Goal: Task Accomplishment & Management: Use online tool/utility

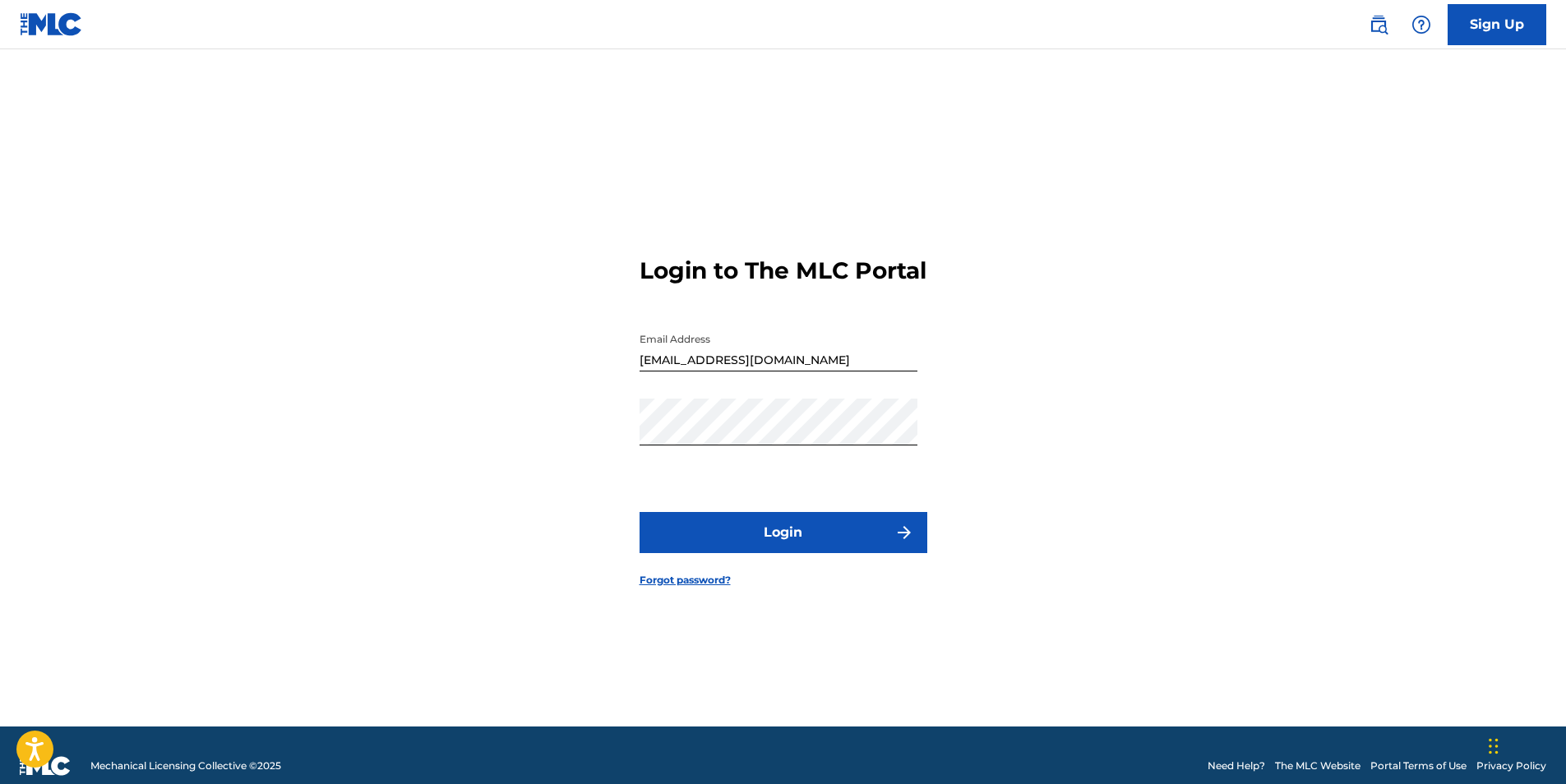
click at [829, 544] on button "Login" at bounding box center [783, 532] width 287 height 41
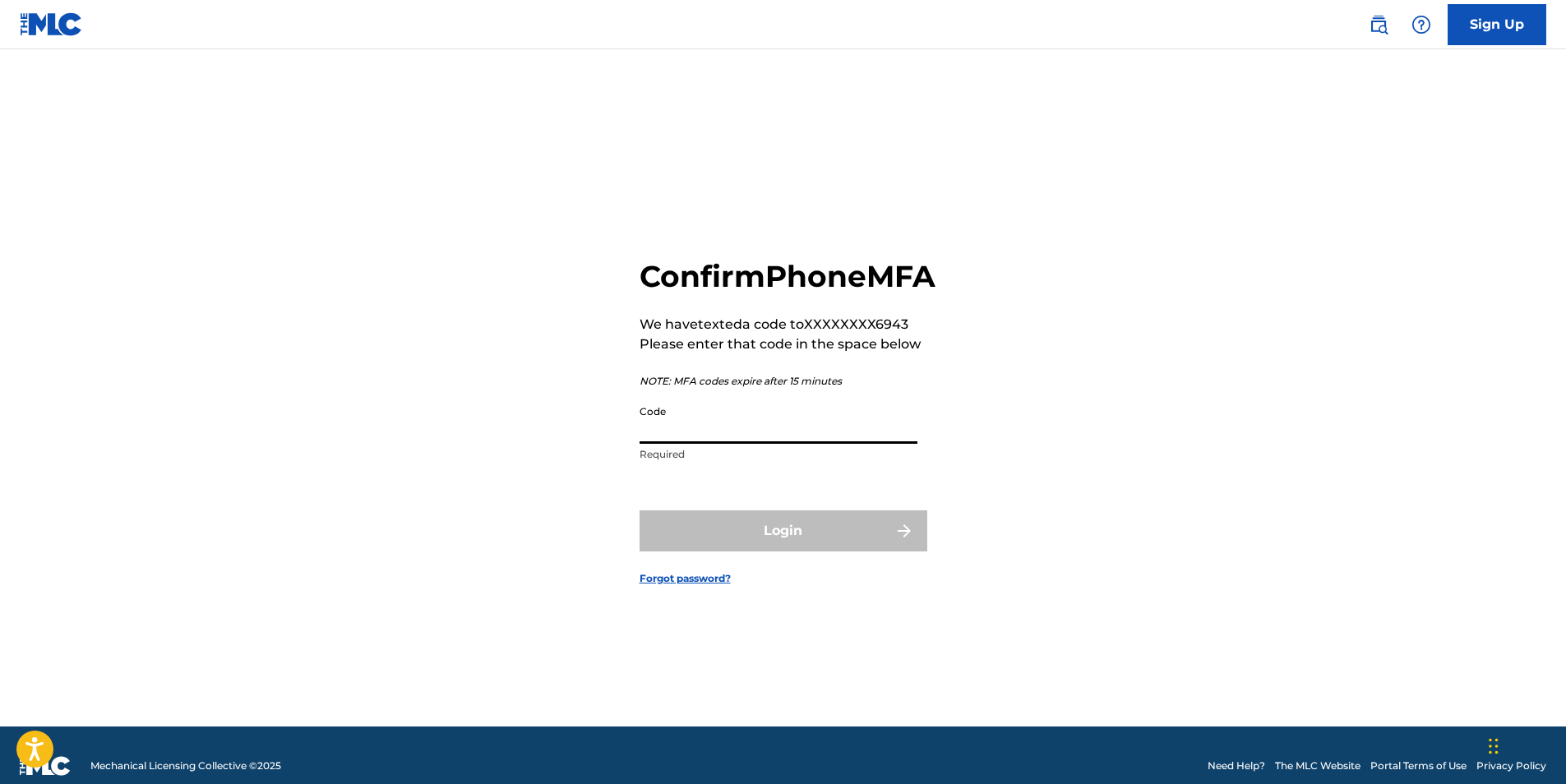
click at [772, 438] on input "Code" at bounding box center [778, 420] width 278 height 47
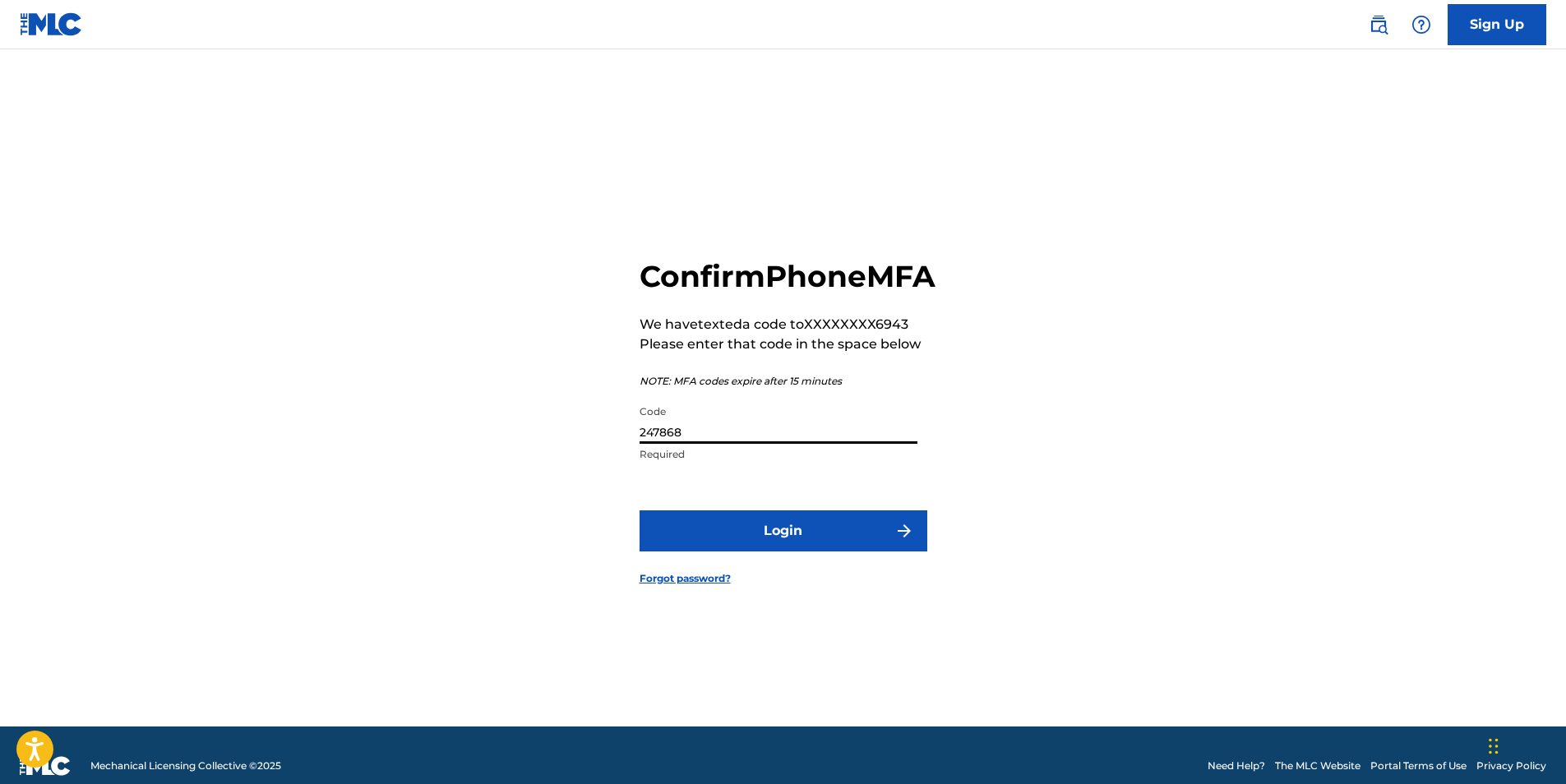
type input "247868"
click at [774, 545] on button "Login" at bounding box center [783, 531] width 287 height 41
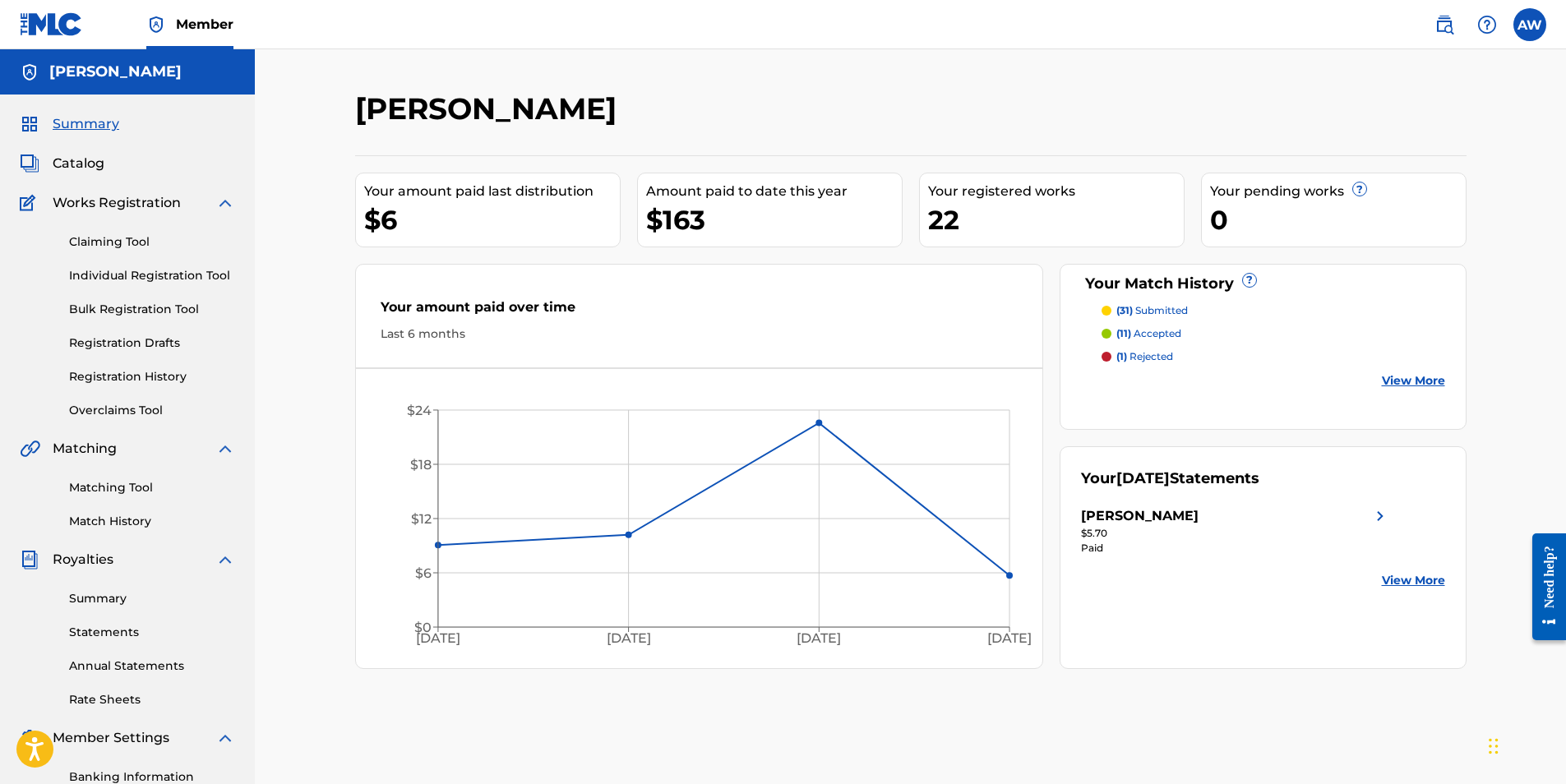
click at [68, 165] on span "Catalog" at bounding box center [78, 163] width 52 height 19
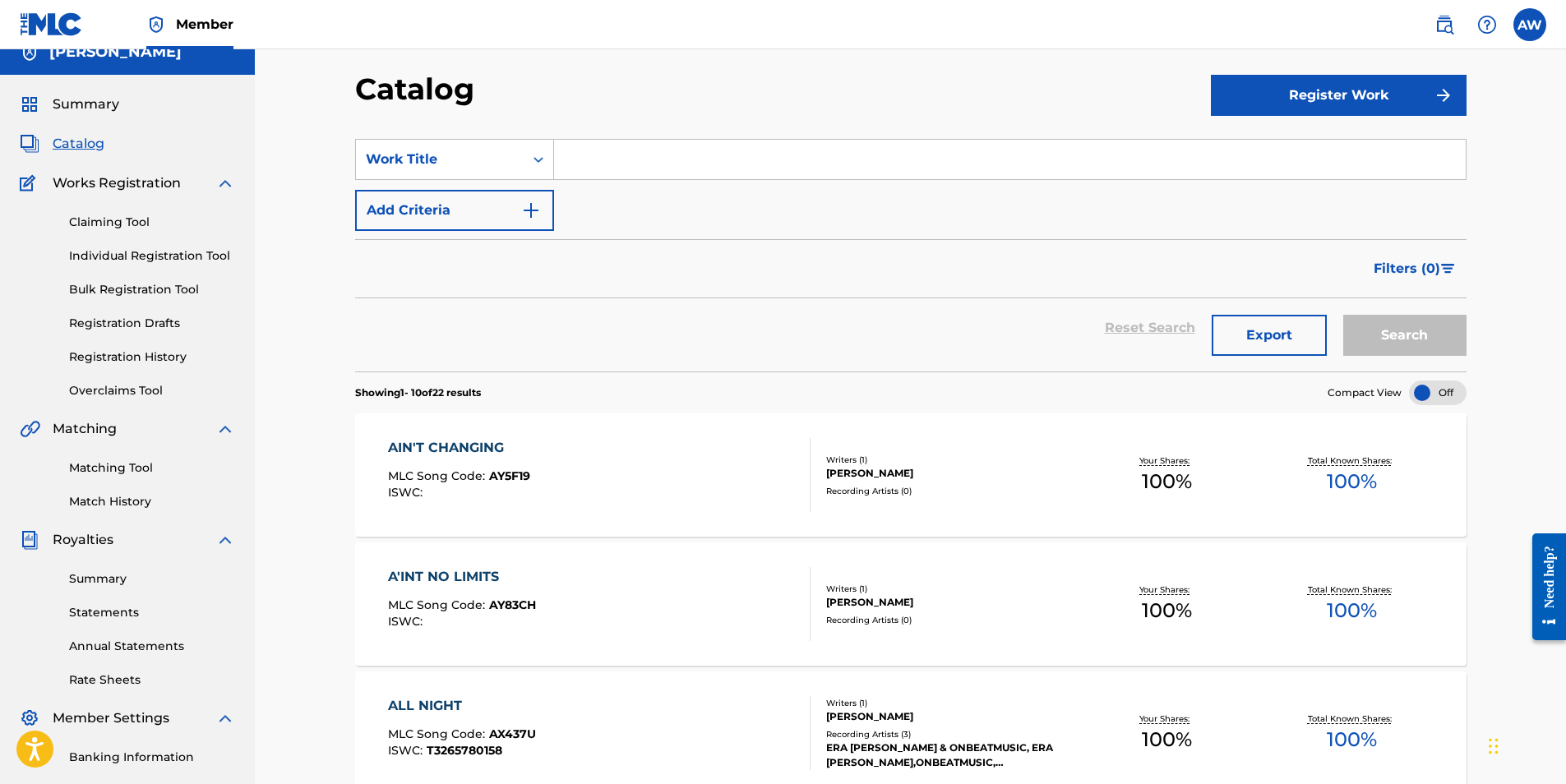
scroll to position [19, 0]
click at [120, 229] on link "Claiming Tool" at bounding box center [152, 223] width 166 height 17
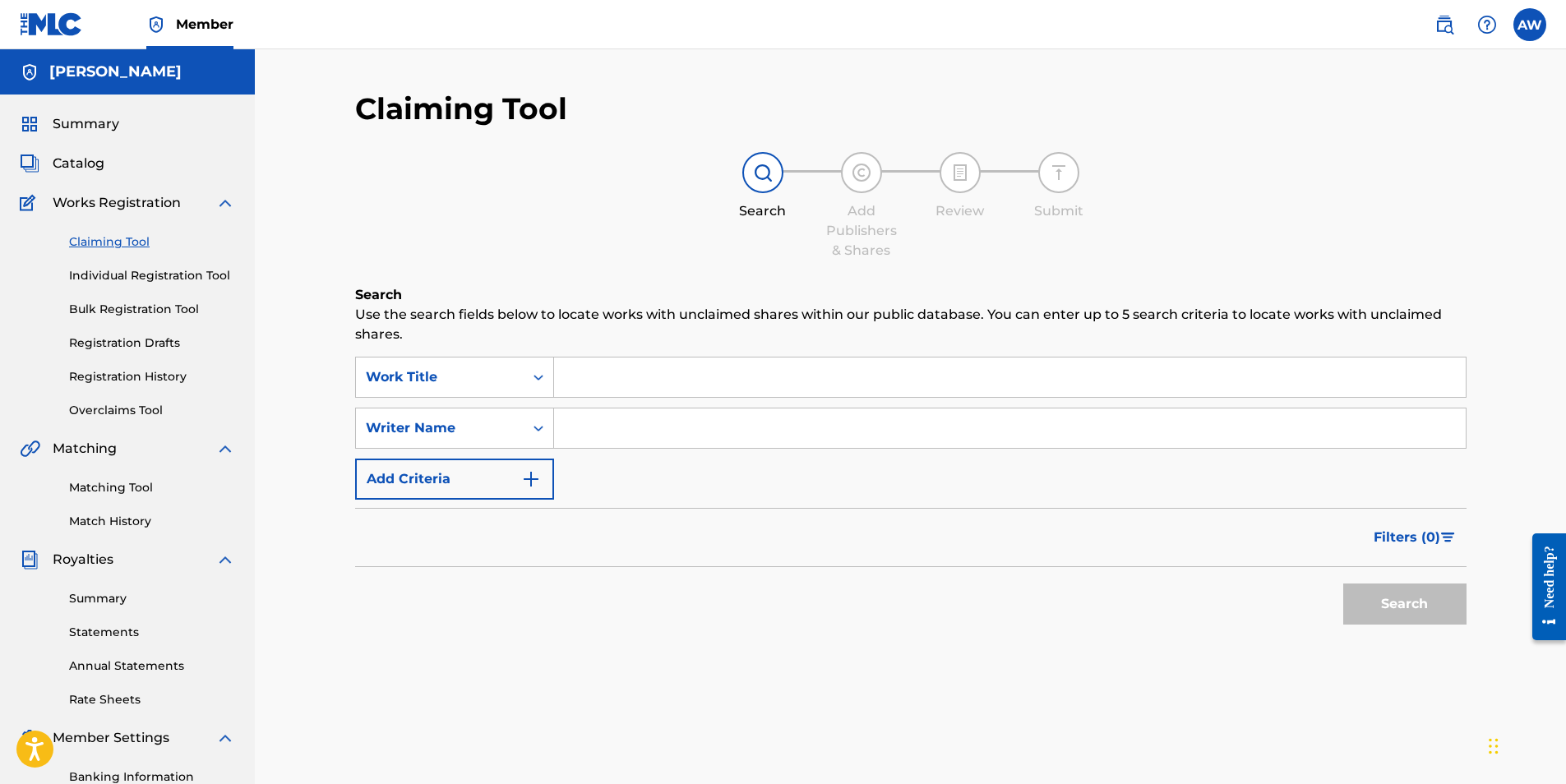
click at [77, 163] on span "Catalog" at bounding box center [78, 163] width 52 height 19
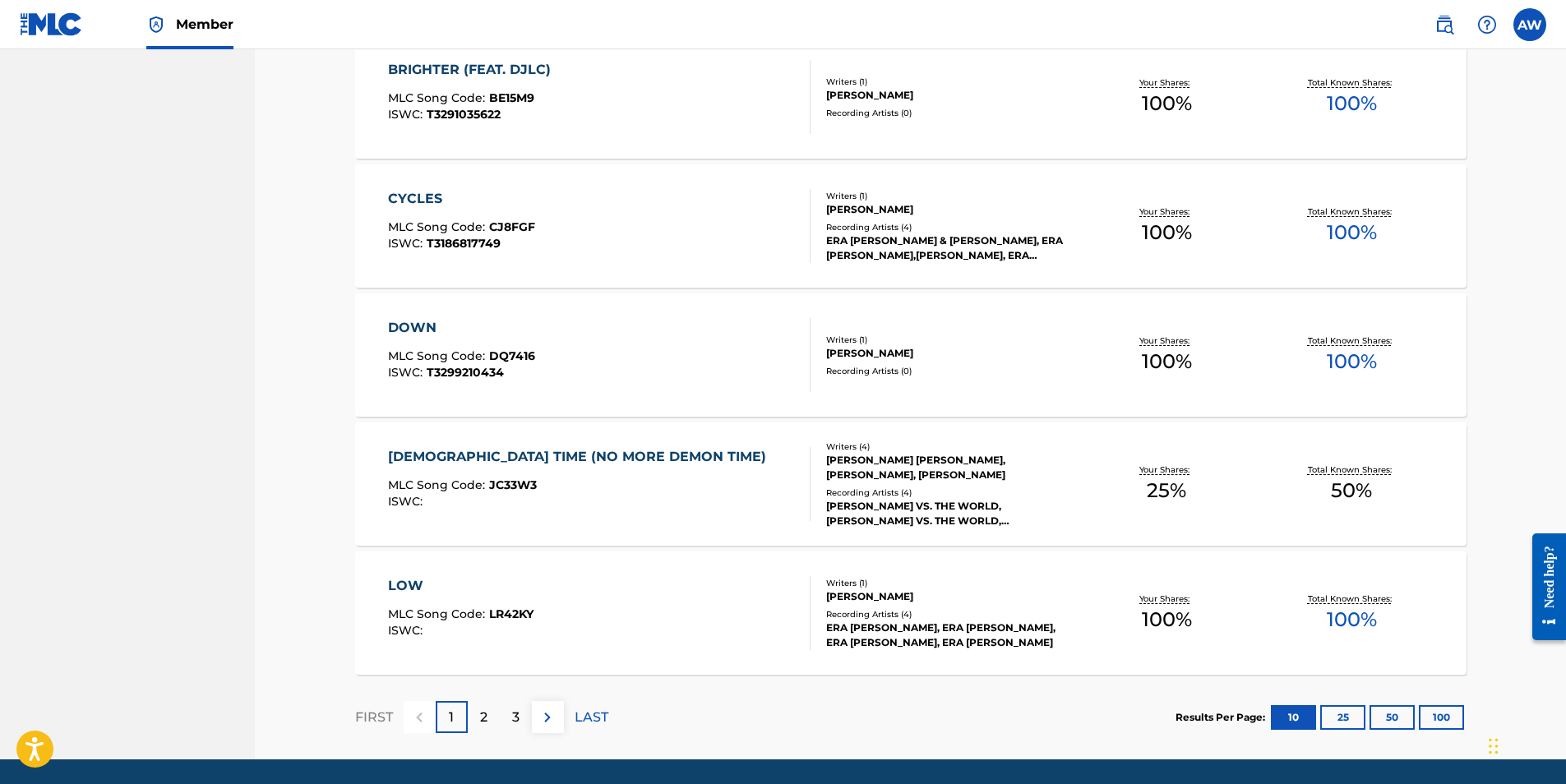
scroll to position [1081, 0]
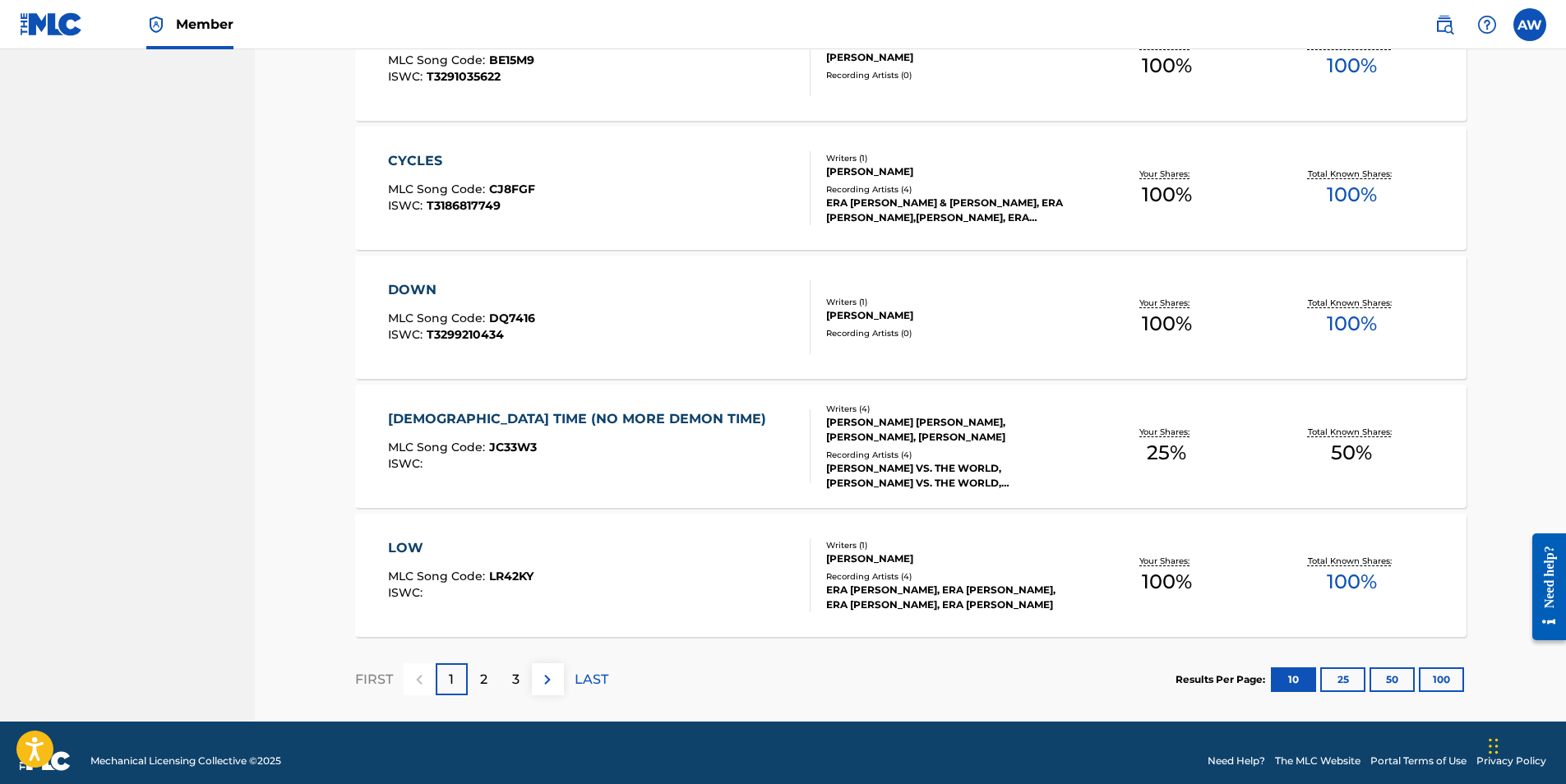
click at [486, 672] on p "2" at bounding box center [483, 679] width 8 height 19
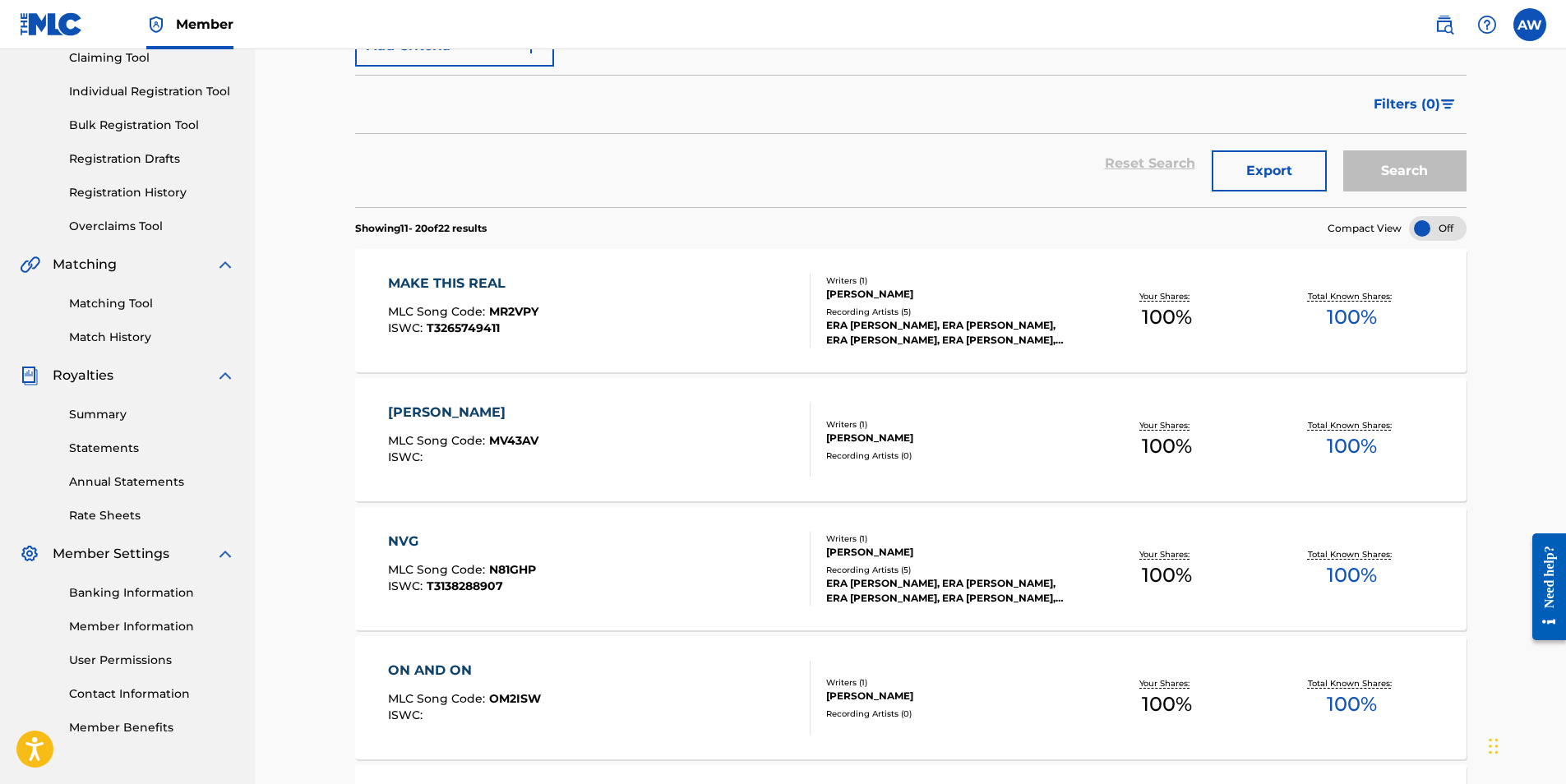
scroll to position [177, 0]
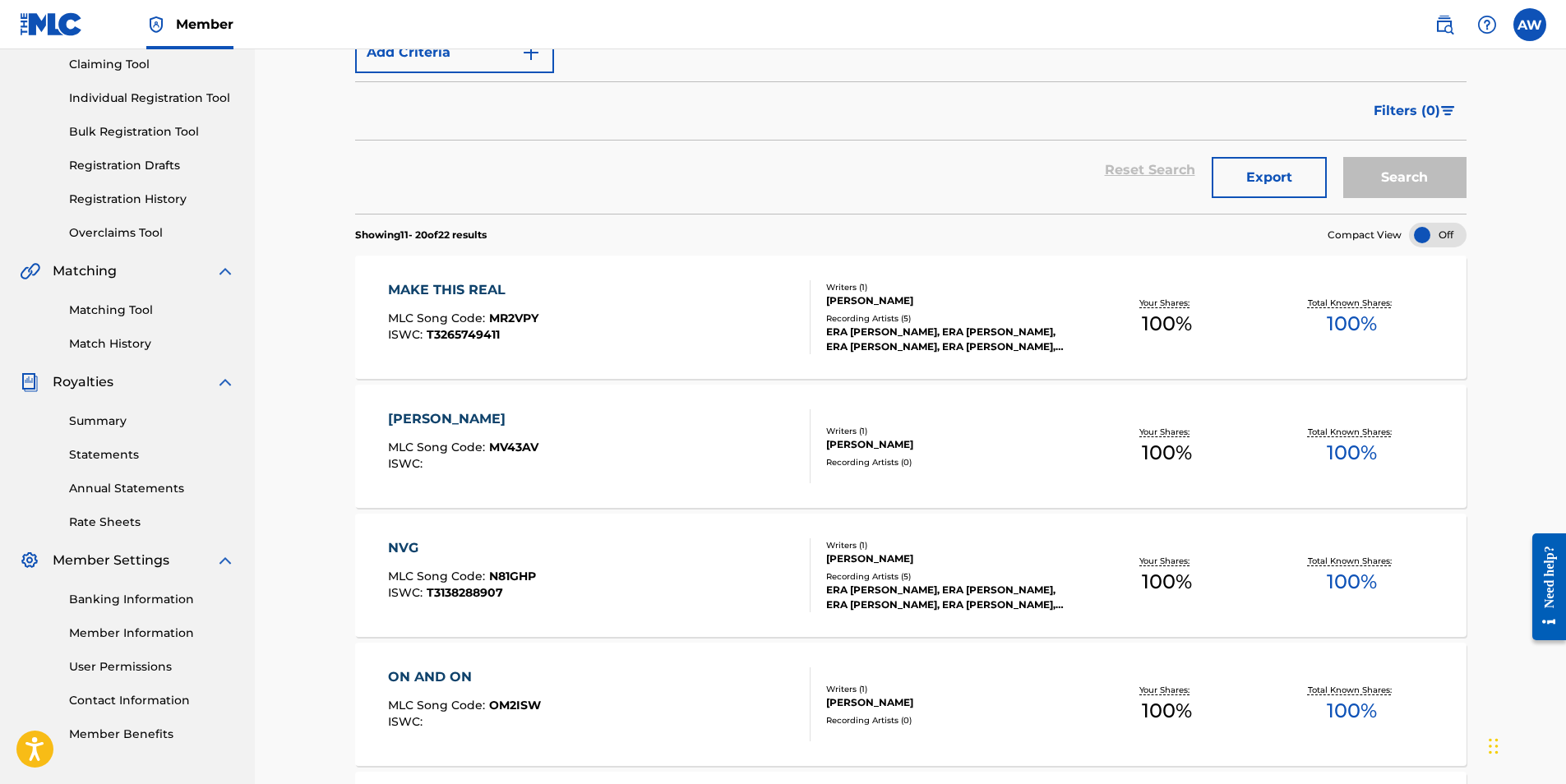
click at [103, 339] on link "Match History" at bounding box center [152, 344] width 166 height 17
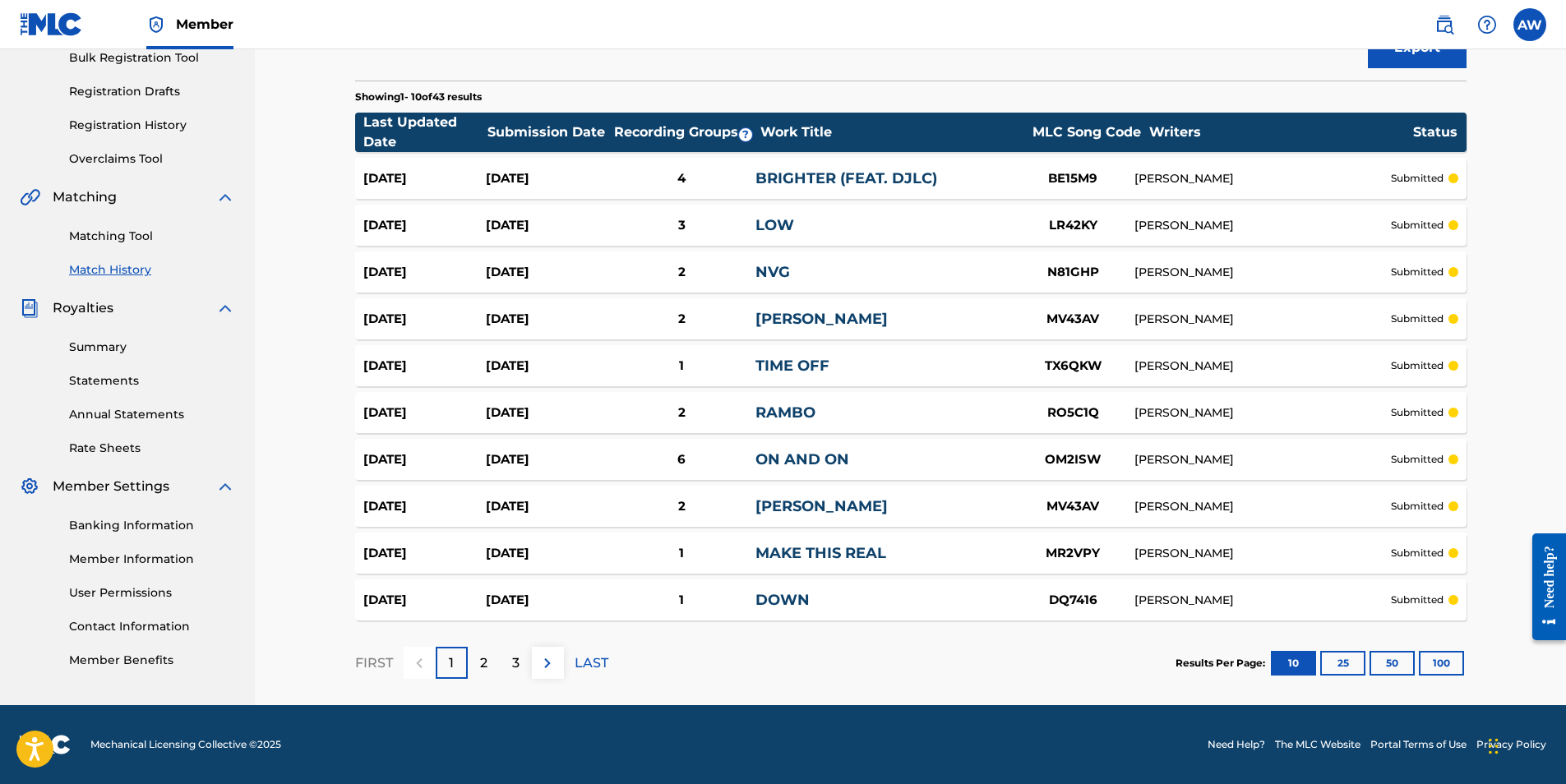
scroll to position [217, 0]
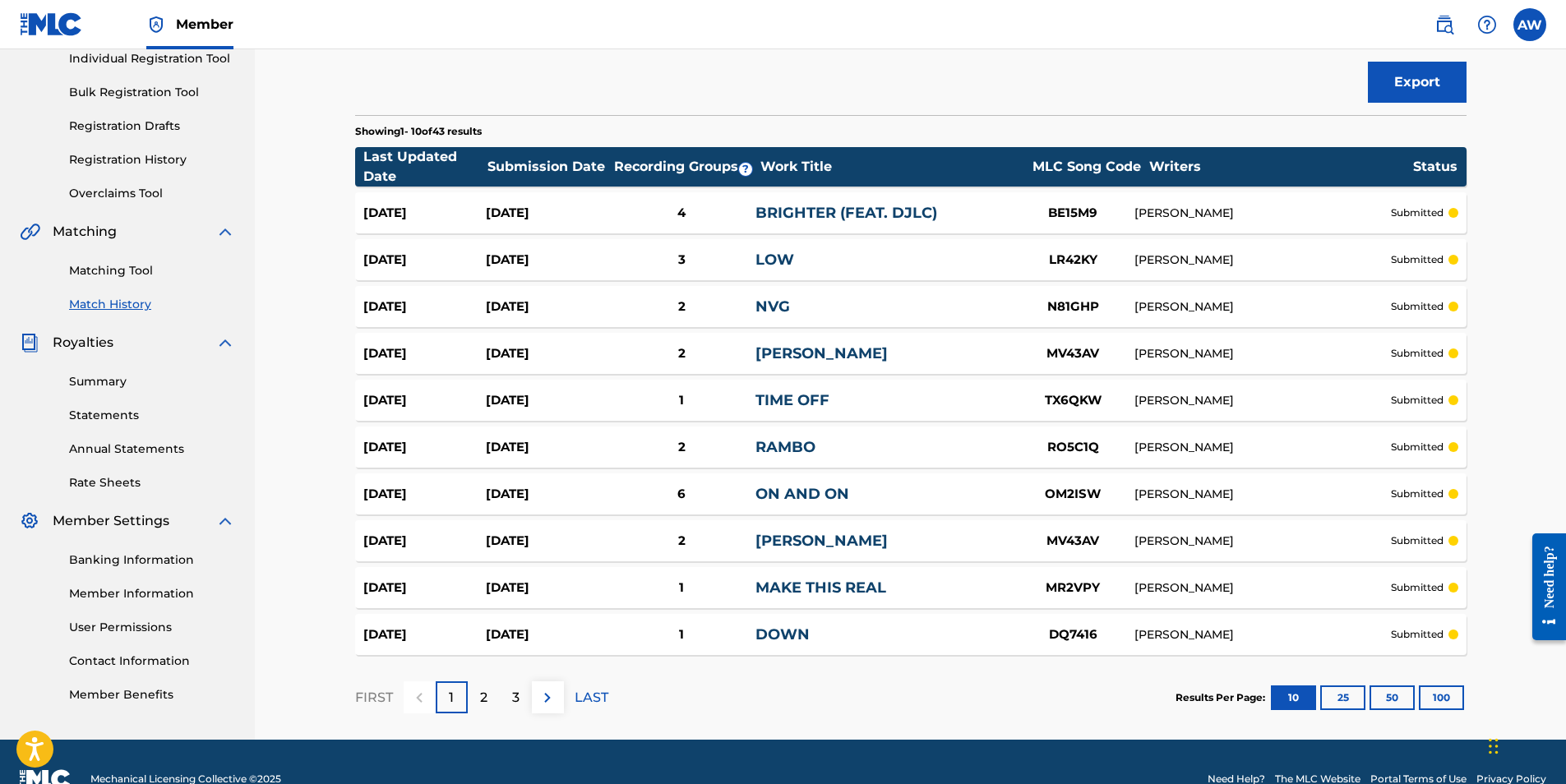
click at [482, 686] on div "2" at bounding box center [484, 698] width 32 height 32
click at [110, 269] on link "Matching Tool" at bounding box center [152, 270] width 166 height 17
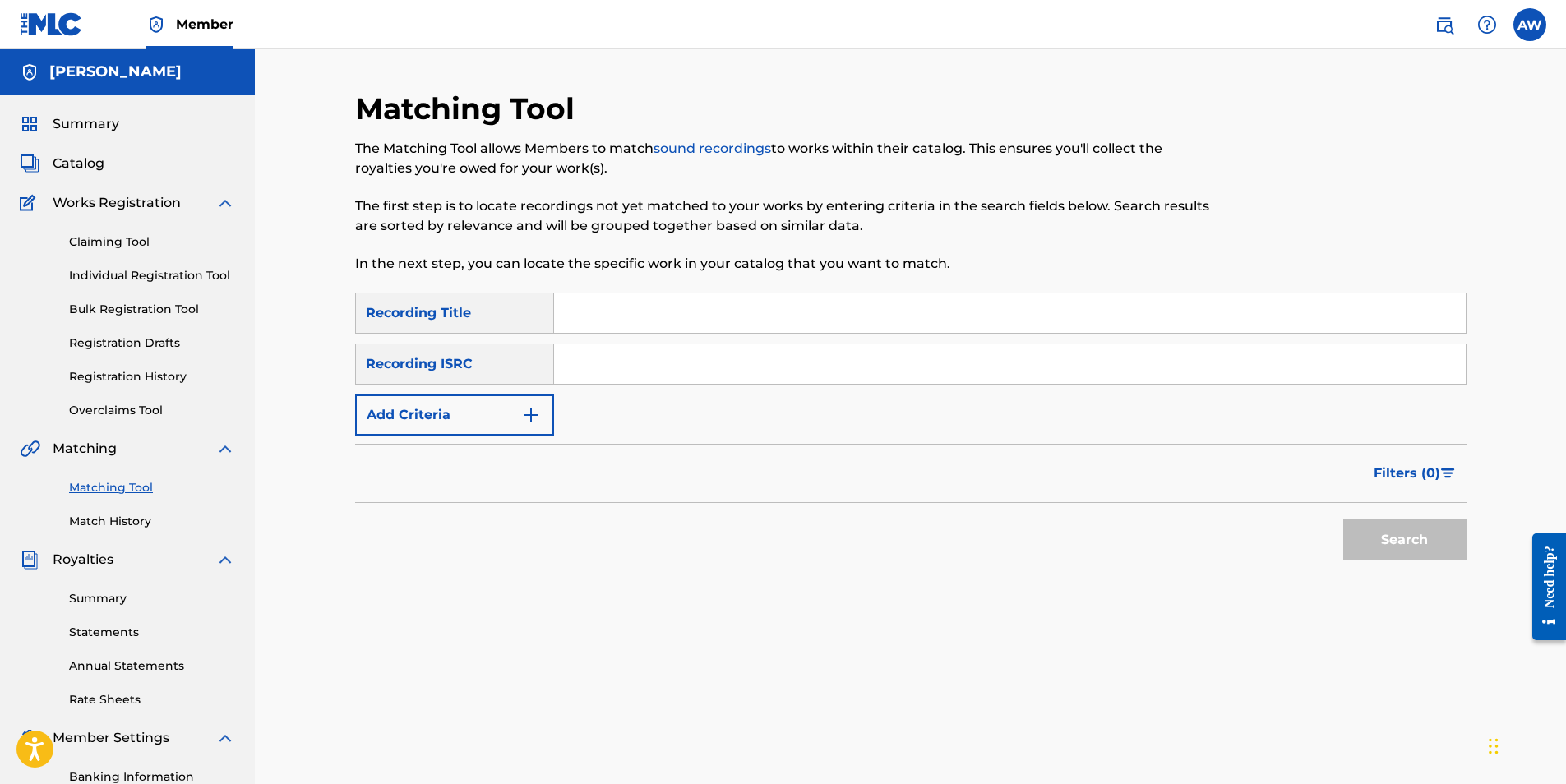
click at [634, 375] on input "Search Form" at bounding box center [1010, 364] width 911 height 40
paste input "QZNWX2436950"
type input "QZNWX2436950"
click at [1374, 525] on button "Search" at bounding box center [1405, 540] width 123 height 41
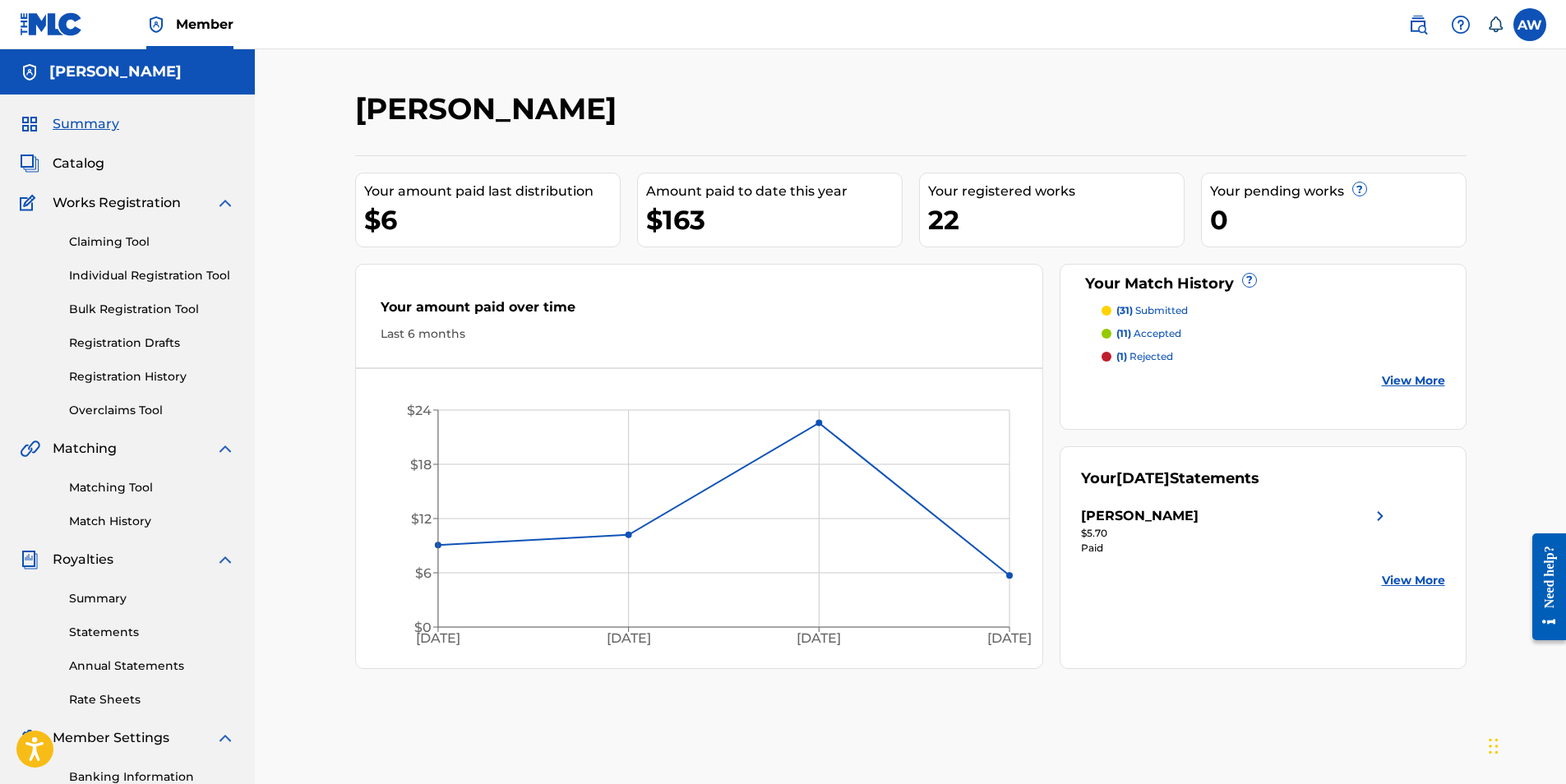
click at [110, 519] on link "Match History" at bounding box center [152, 521] width 166 height 17
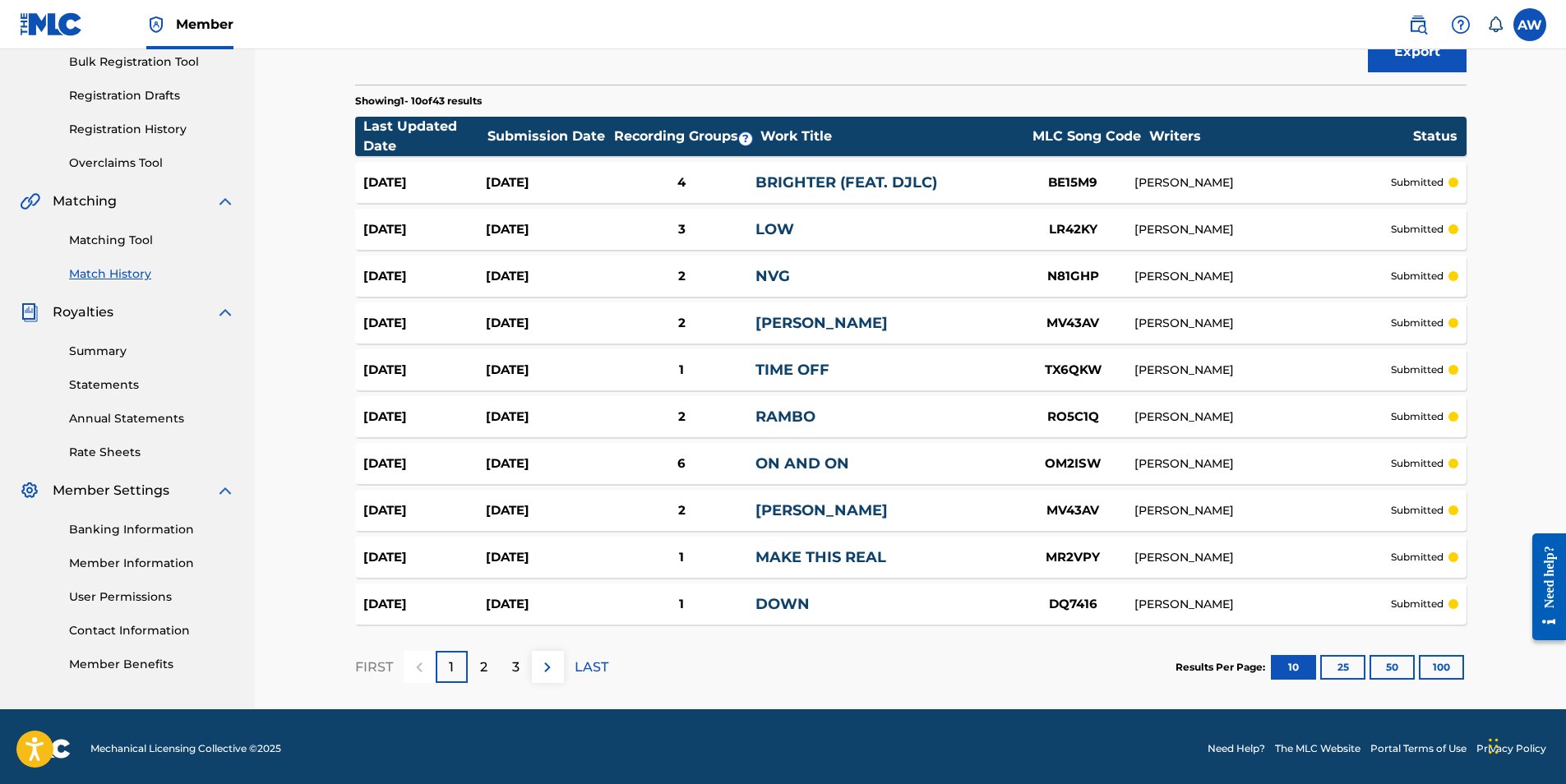
scroll to position [248, 0]
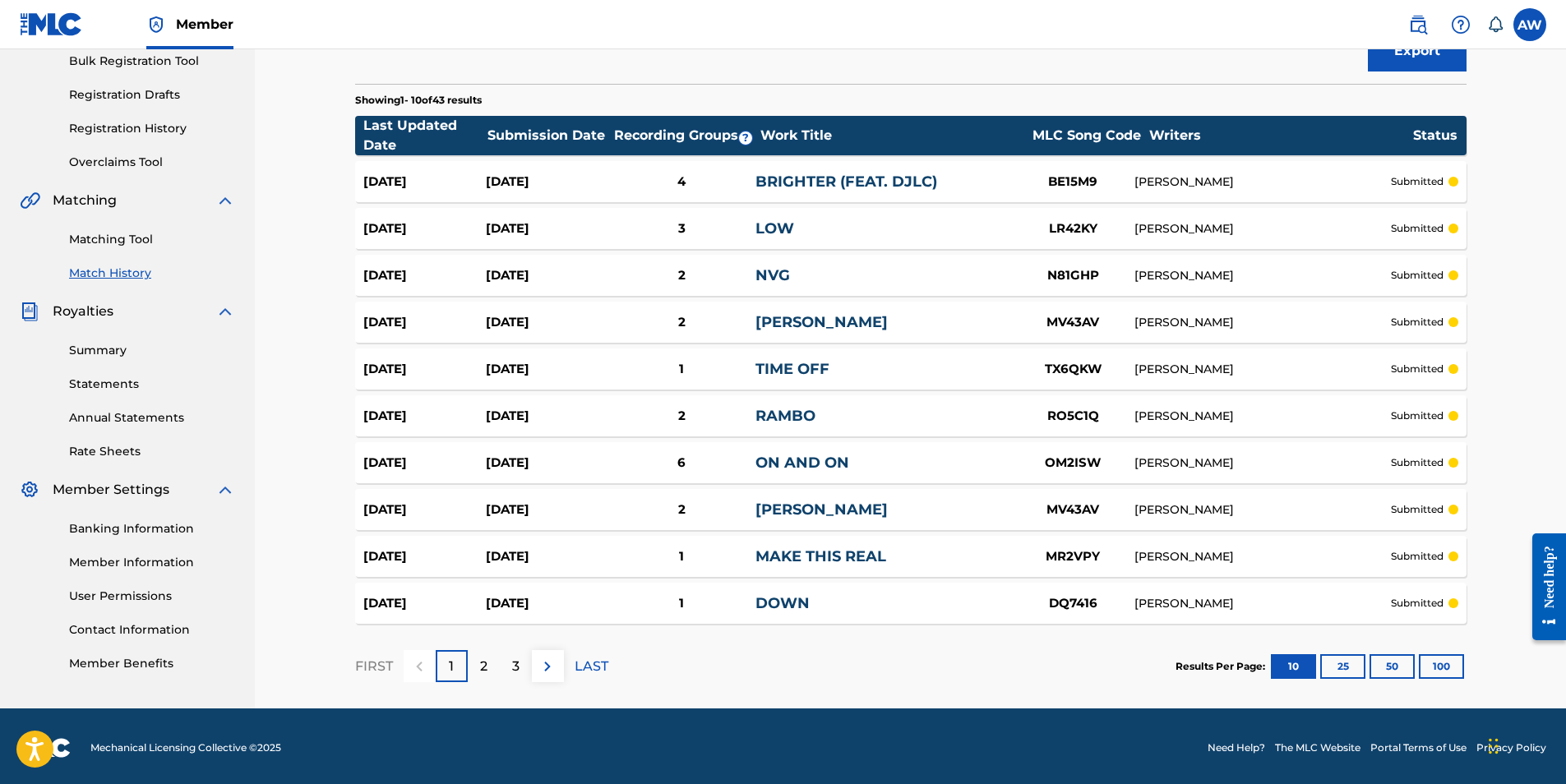
click at [489, 659] on div "2" at bounding box center [484, 666] width 32 height 32
click at [516, 659] on p "3" at bounding box center [515, 666] width 8 height 19
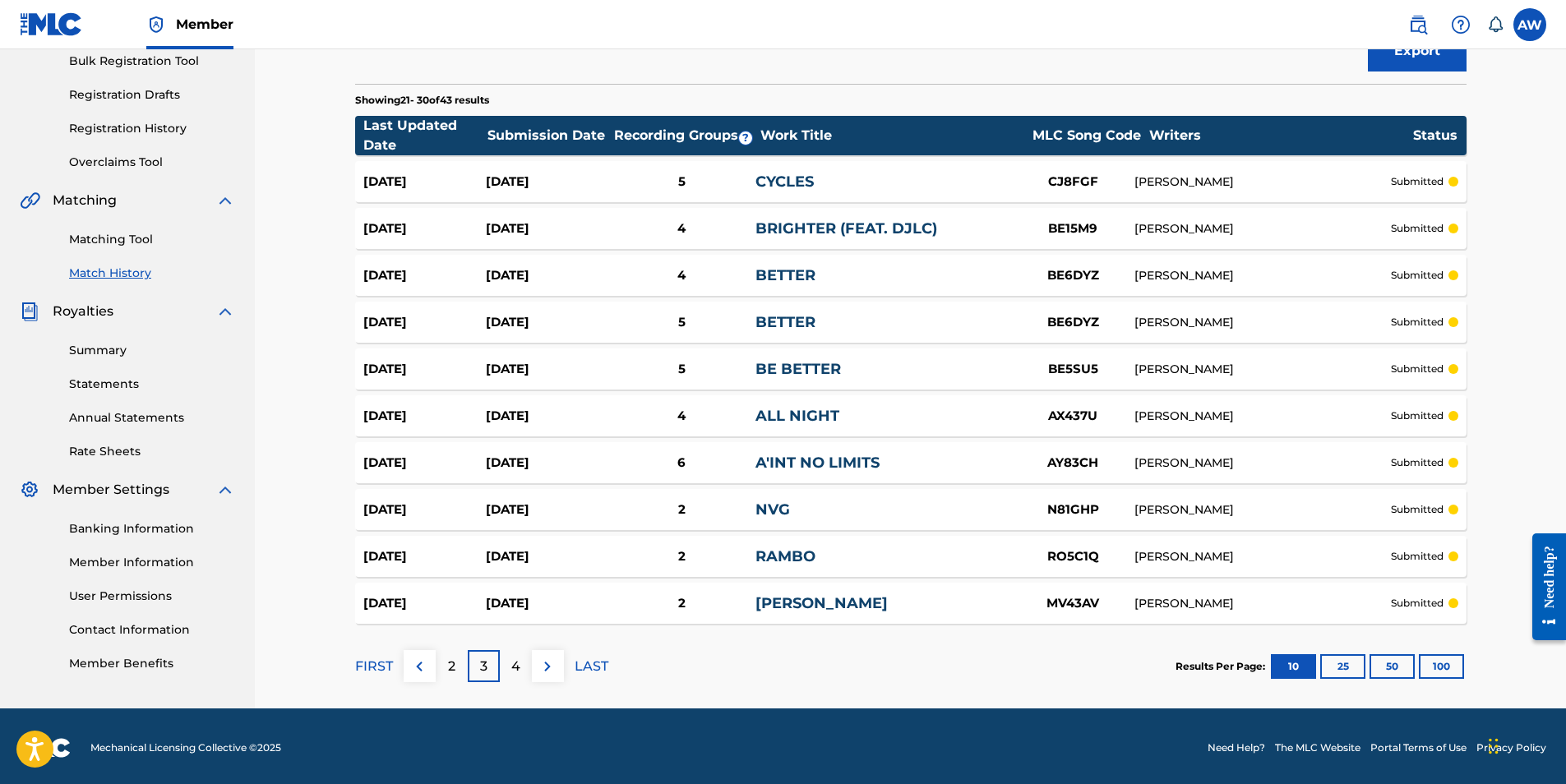
click at [512, 667] on p "4" at bounding box center [515, 666] width 9 height 19
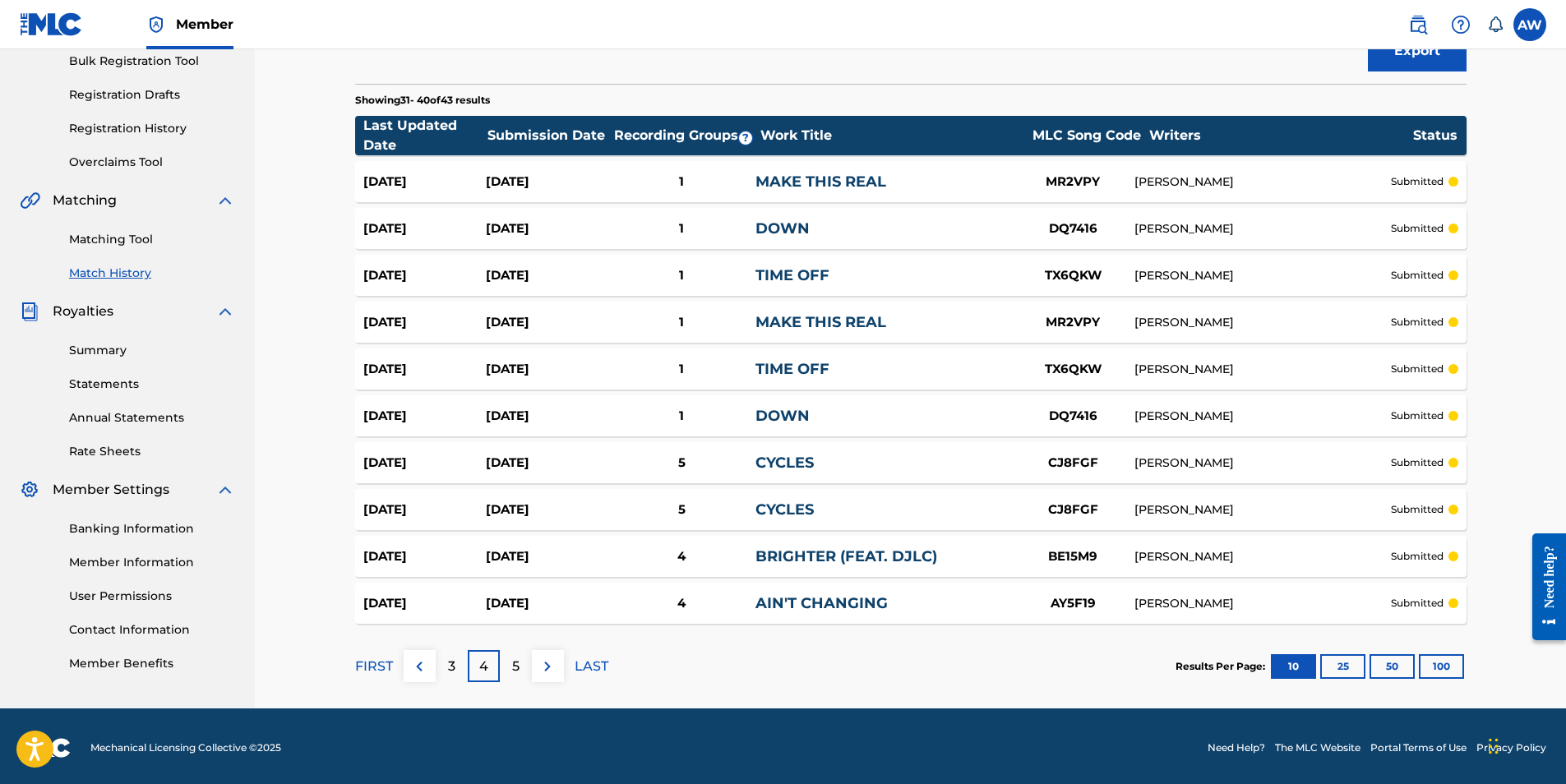
click at [512, 668] on p "5" at bounding box center [515, 666] width 8 height 19
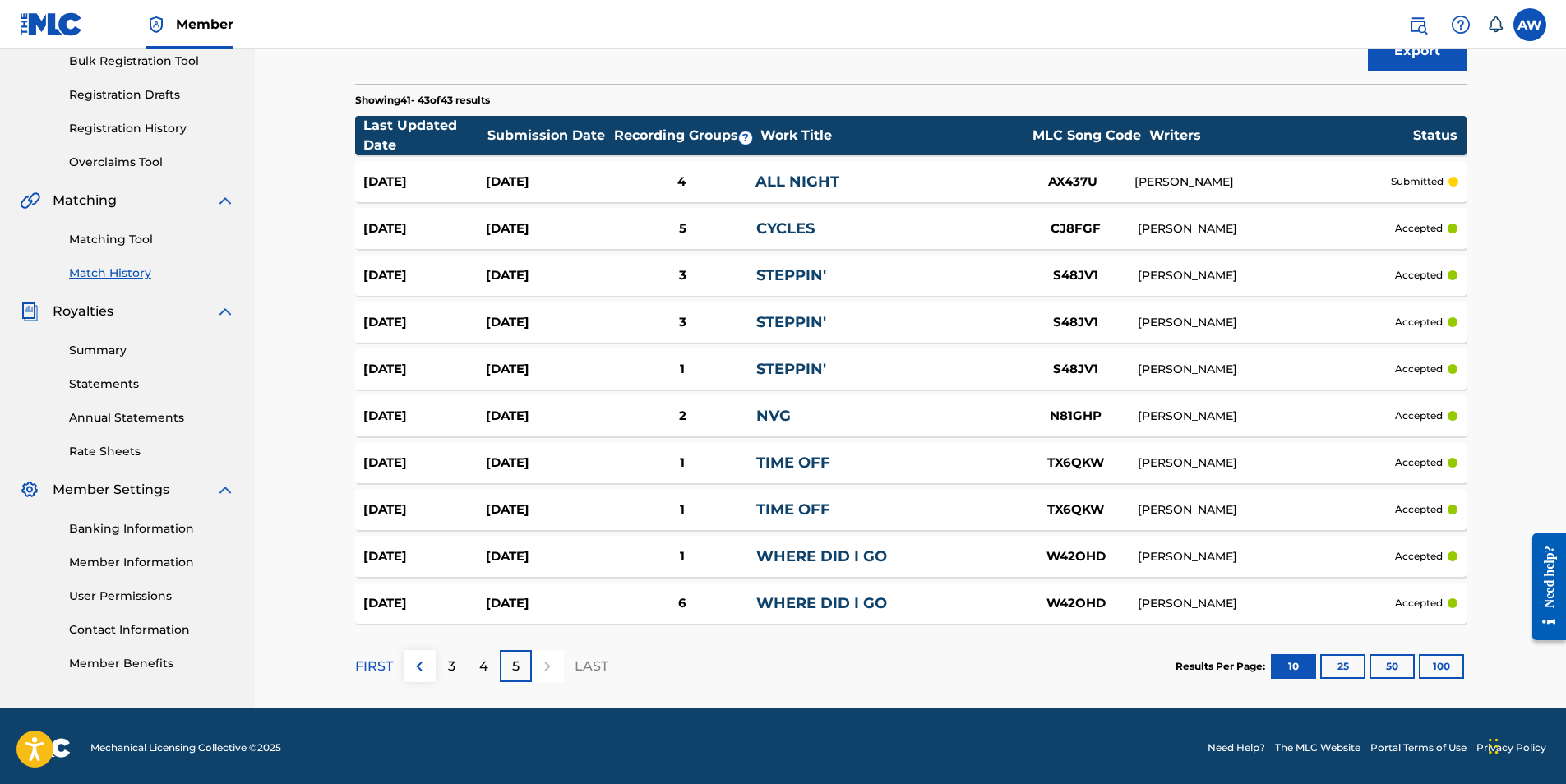
click at [477, 656] on div "4" at bounding box center [484, 666] width 32 height 32
